Goal: Obtain resource: Download file/media

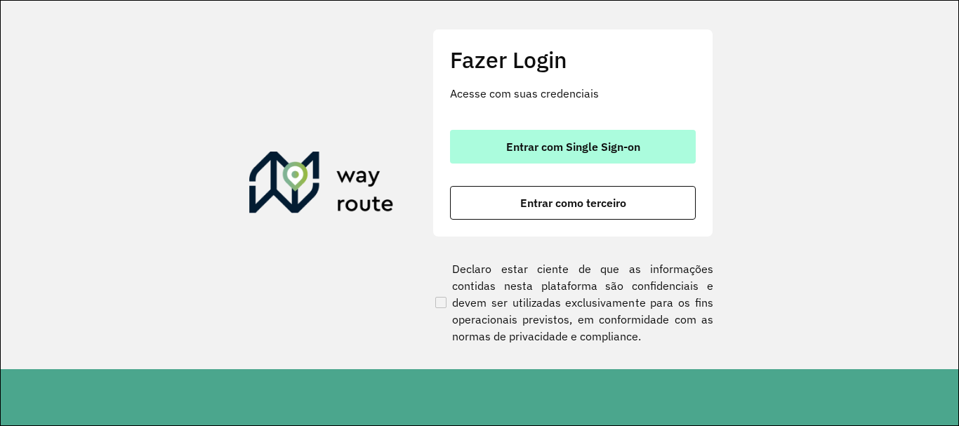
click at [589, 145] on span "Entrar com Single Sign-on" at bounding box center [573, 146] width 134 height 11
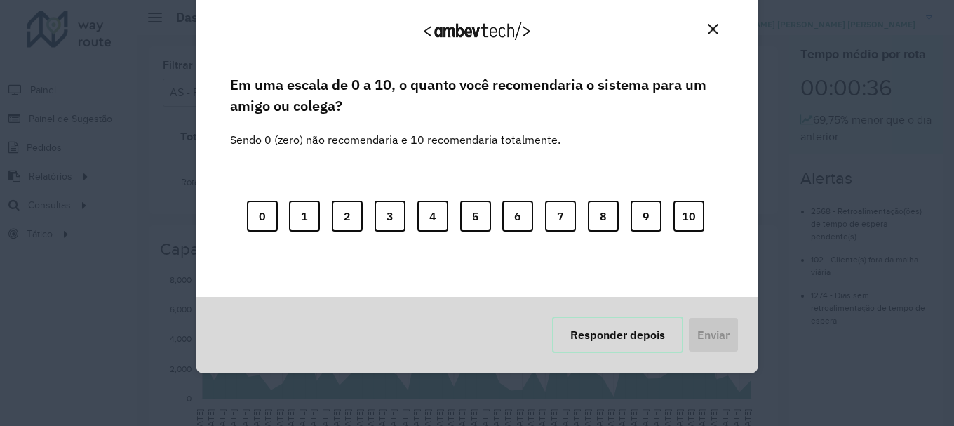
click at [592, 347] on button "Responder depois" at bounding box center [617, 334] width 131 height 36
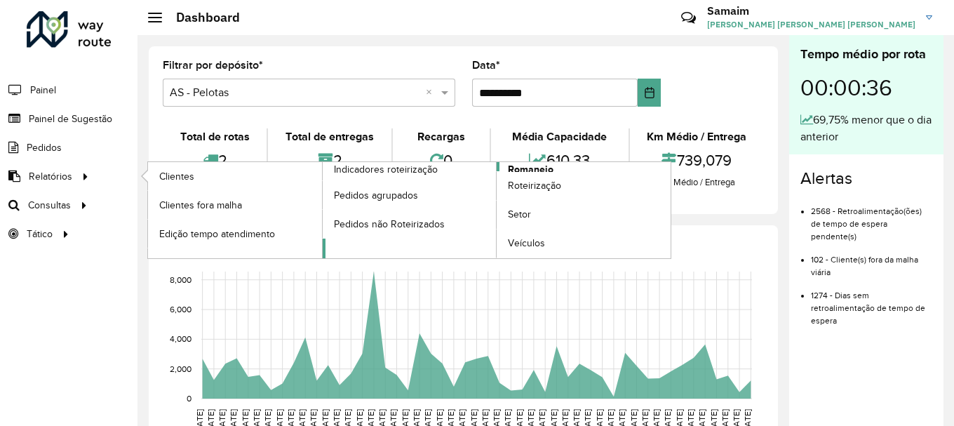
click at [527, 168] on span "Romaneio" at bounding box center [531, 169] width 46 height 15
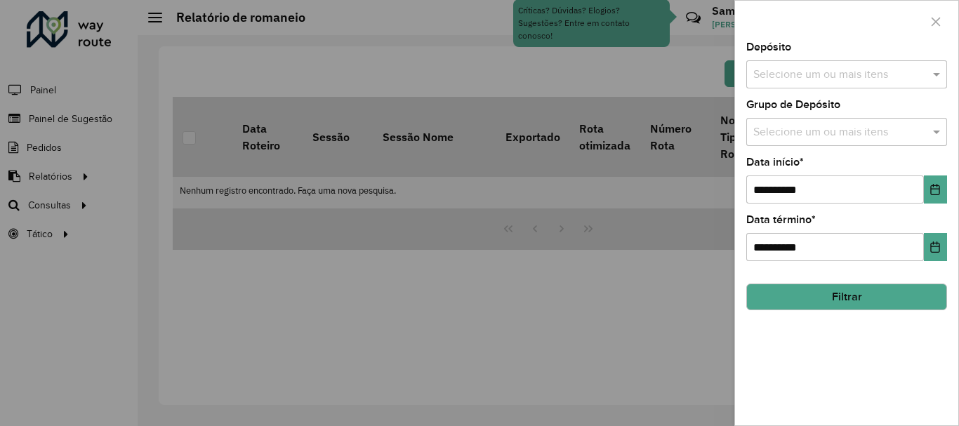
click at [829, 58] on div "Depósito Selecione um ou mais itens" at bounding box center [846, 65] width 201 height 46
click at [829, 67] on input "text" at bounding box center [839, 75] width 180 height 17
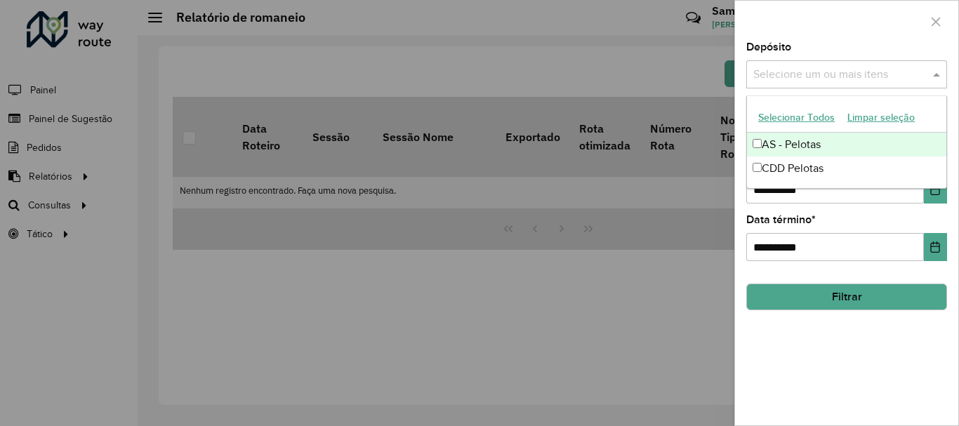
click at [809, 116] on button "Selecionar Todos" at bounding box center [796, 118] width 89 height 22
click at [825, 48] on div "Depósito Selecione um ou mais itens AS - Pelotas × CDD Pelotas × ×" at bounding box center [846, 65] width 201 height 46
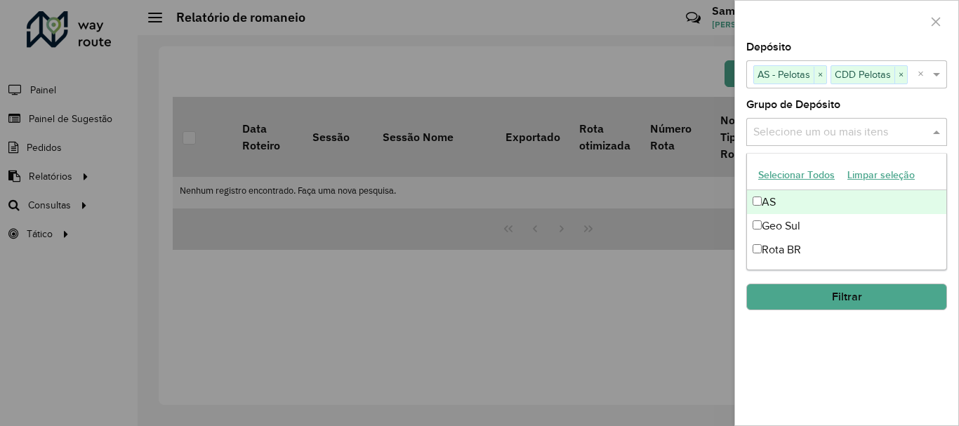
click at [813, 128] on input "text" at bounding box center [839, 132] width 180 height 17
click at [794, 171] on button "Selecionar Todos" at bounding box center [796, 175] width 89 height 22
click at [843, 91] on div "**********" at bounding box center [846, 233] width 223 height 383
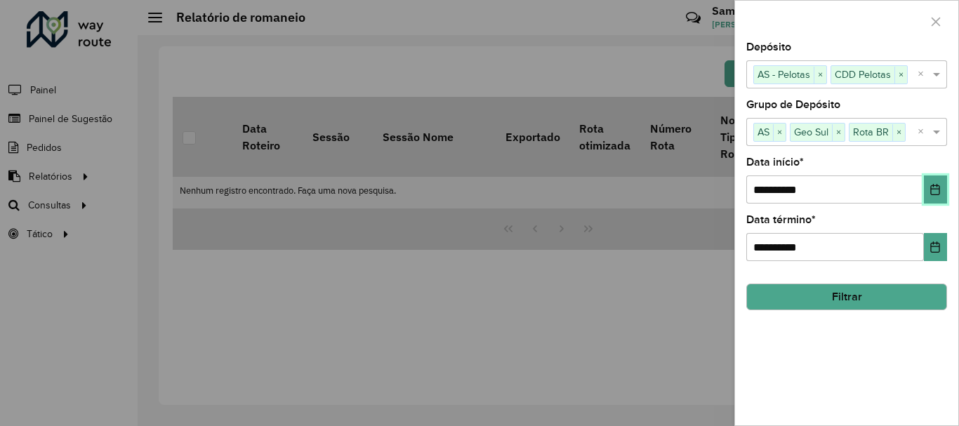
click at [927, 187] on button "Choose Date" at bounding box center [934, 189] width 23 height 28
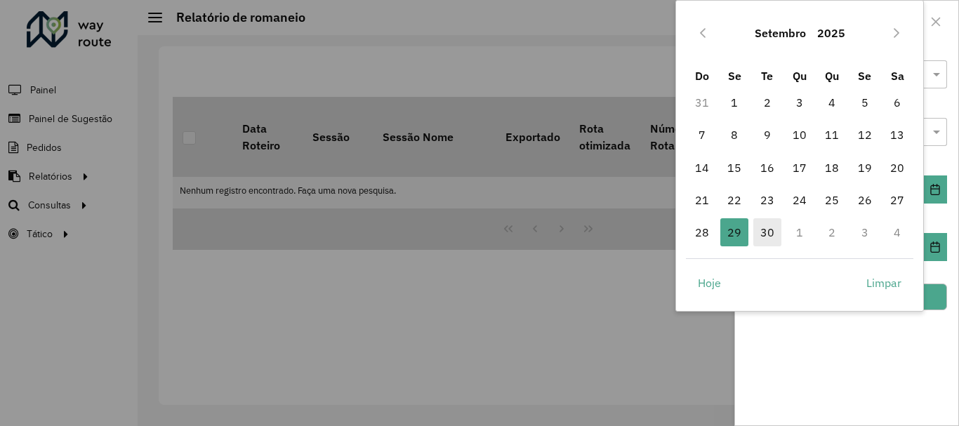
click at [774, 229] on span "30" at bounding box center [767, 232] width 28 height 28
type input "**********"
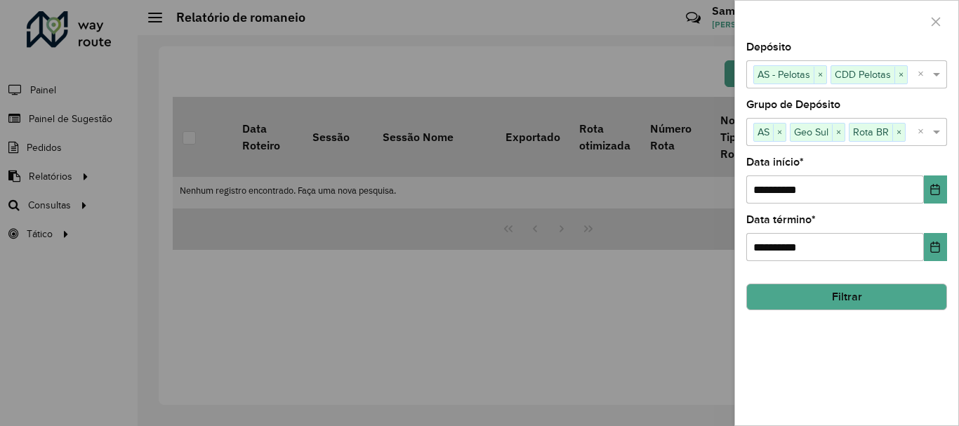
click at [829, 298] on button "Filtrar" at bounding box center [846, 296] width 201 height 27
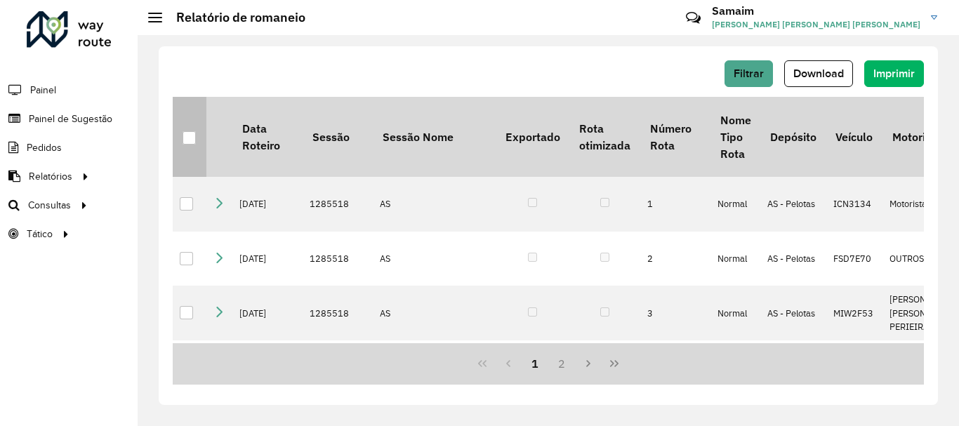
click at [184, 145] on div at bounding box center [189, 138] width 14 height 14
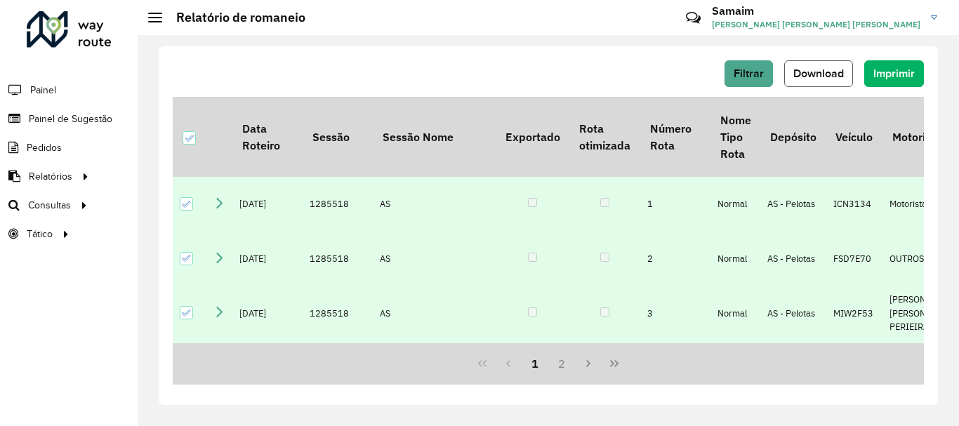
click at [806, 78] on span "Download" at bounding box center [818, 73] width 51 height 12
